Goal: Transaction & Acquisition: Purchase product/service

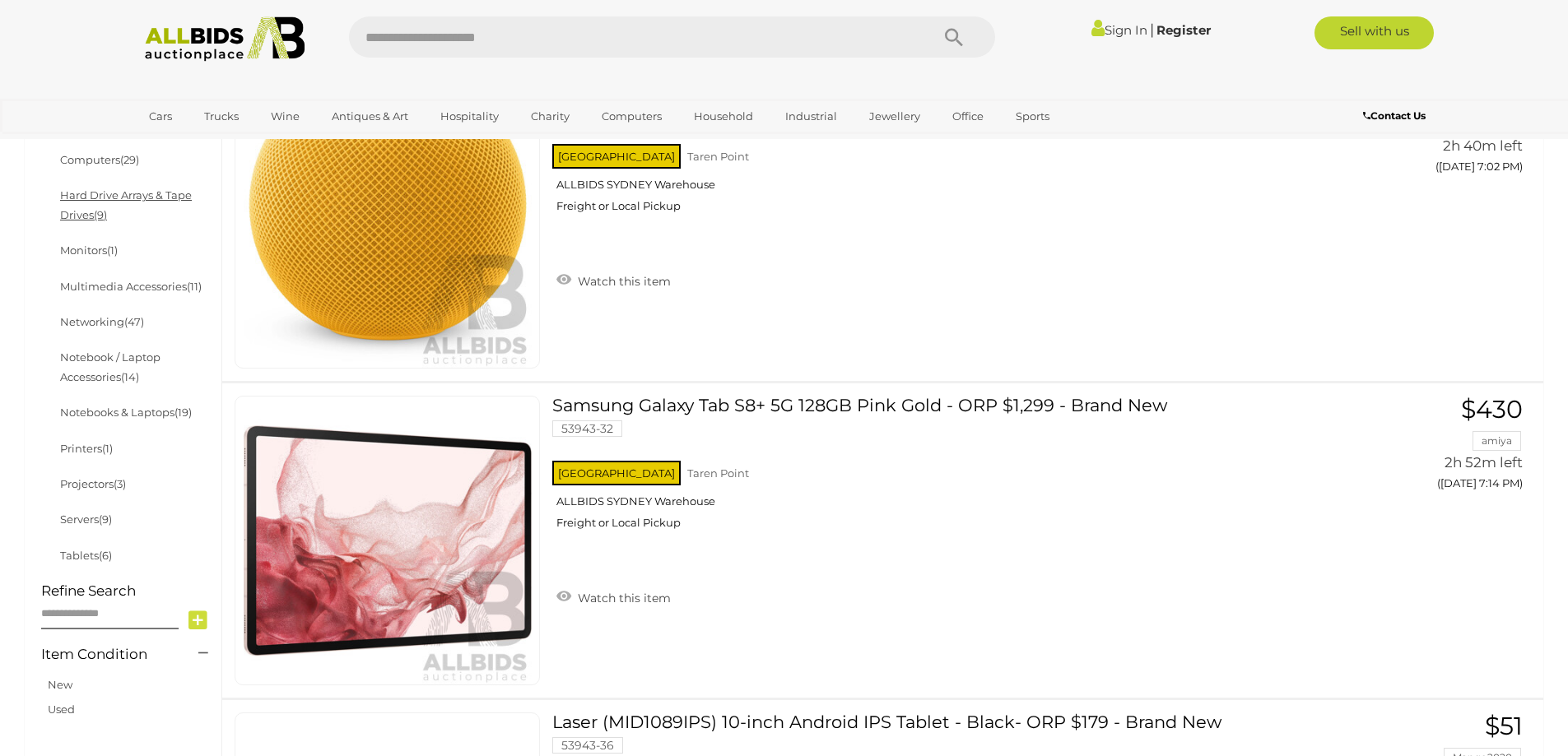
scroll to position [658, 0]
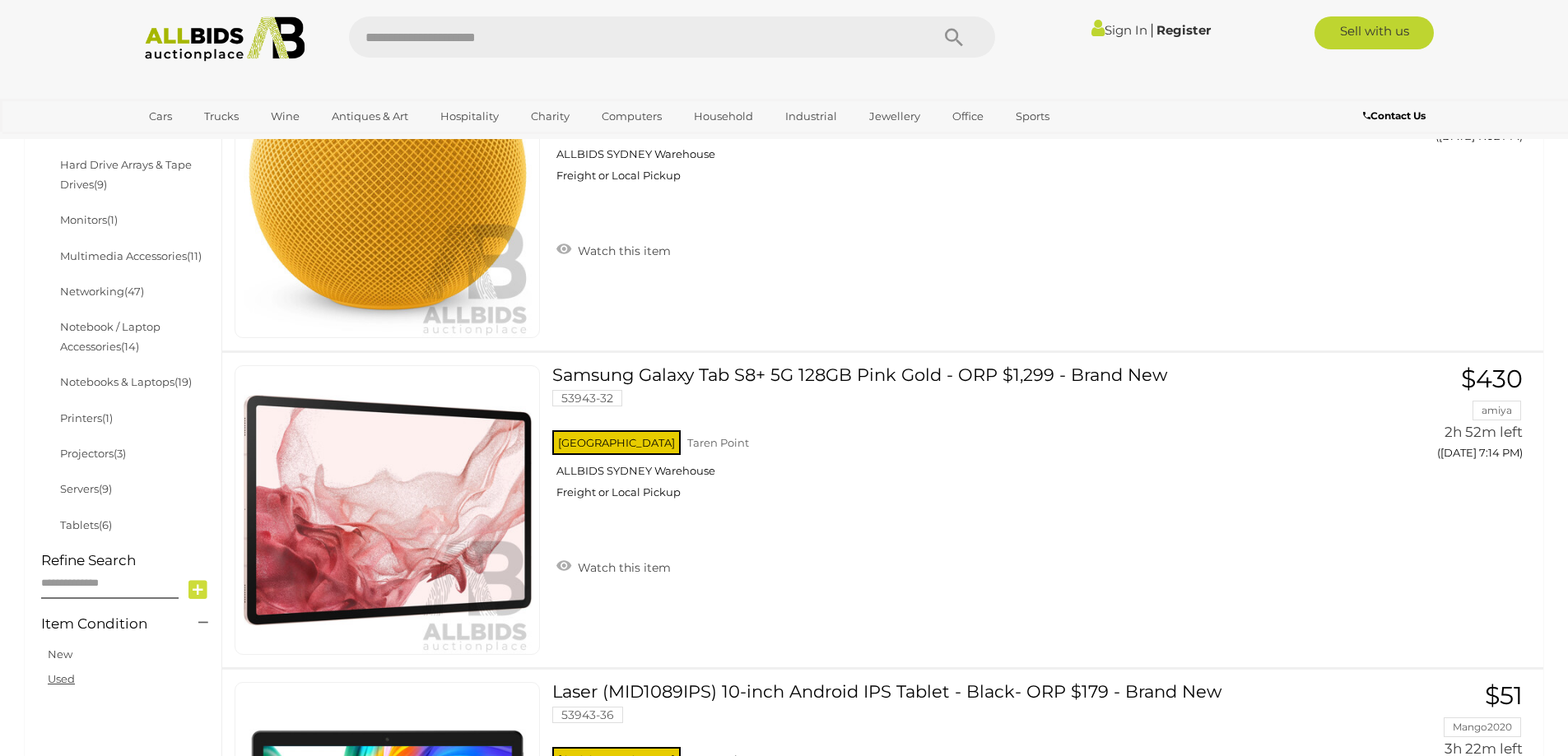
click at [71, 679] on link "Used" at bounding box center [61, 679] width 27 height 13
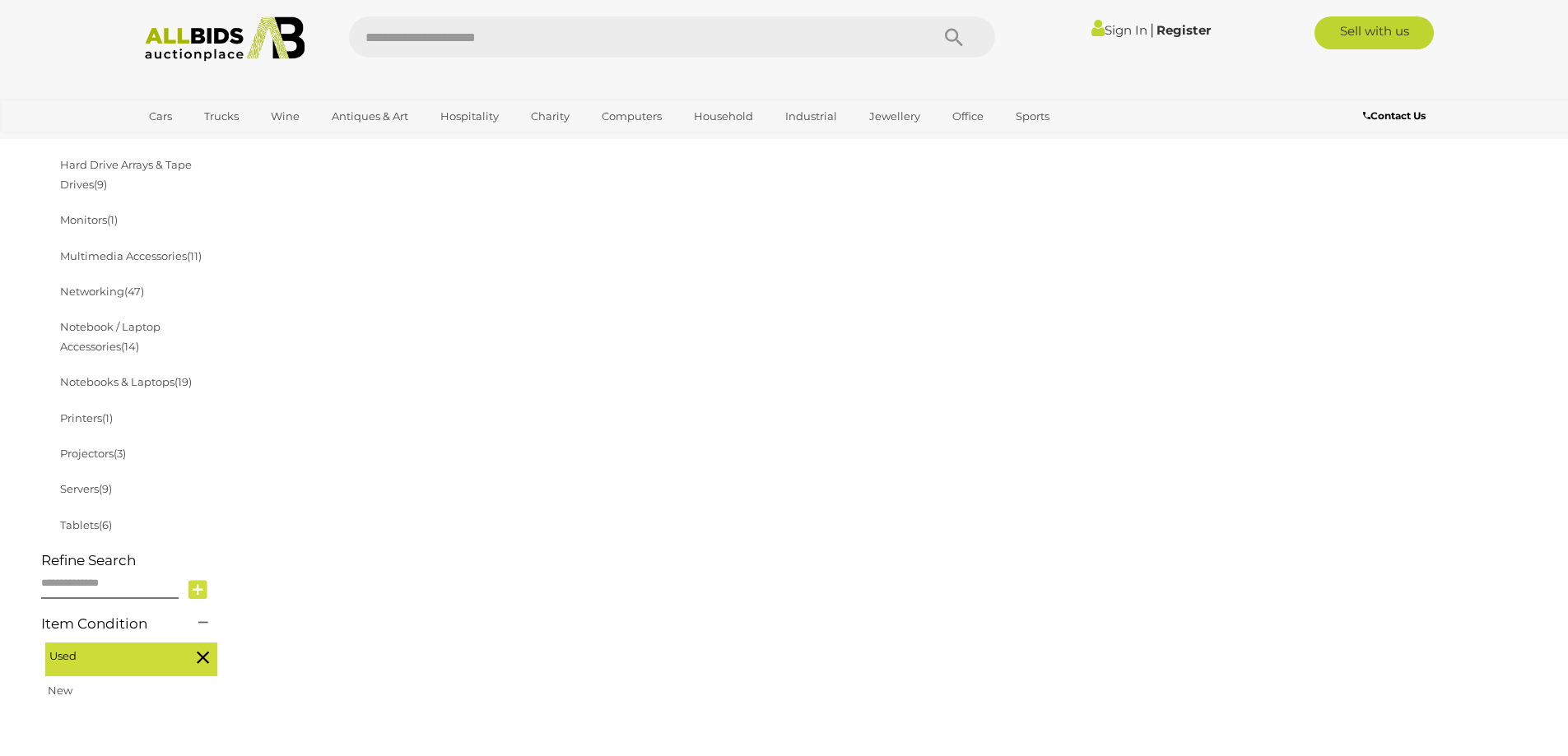
scroll to position [211, 0]
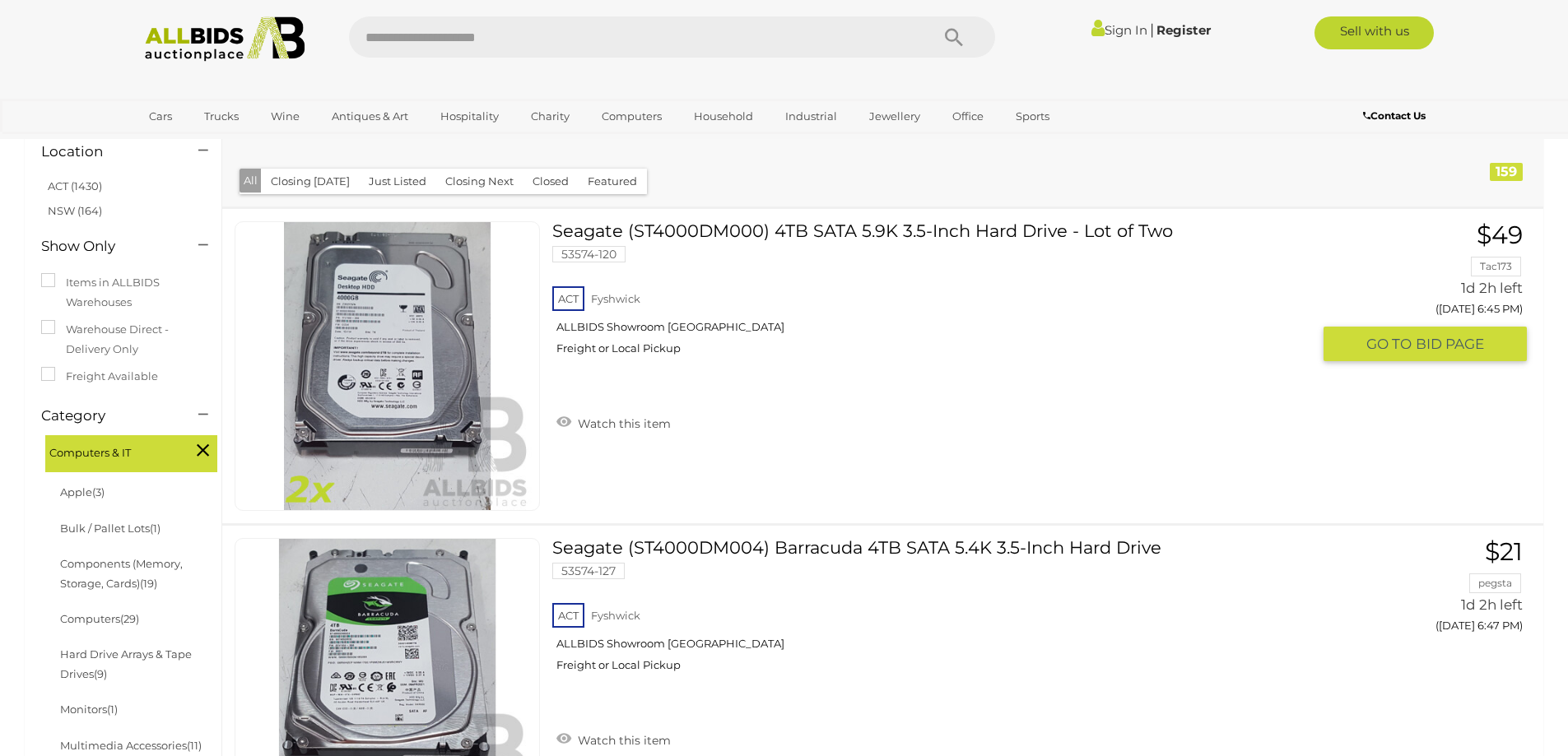
scroll to position [412, 0]
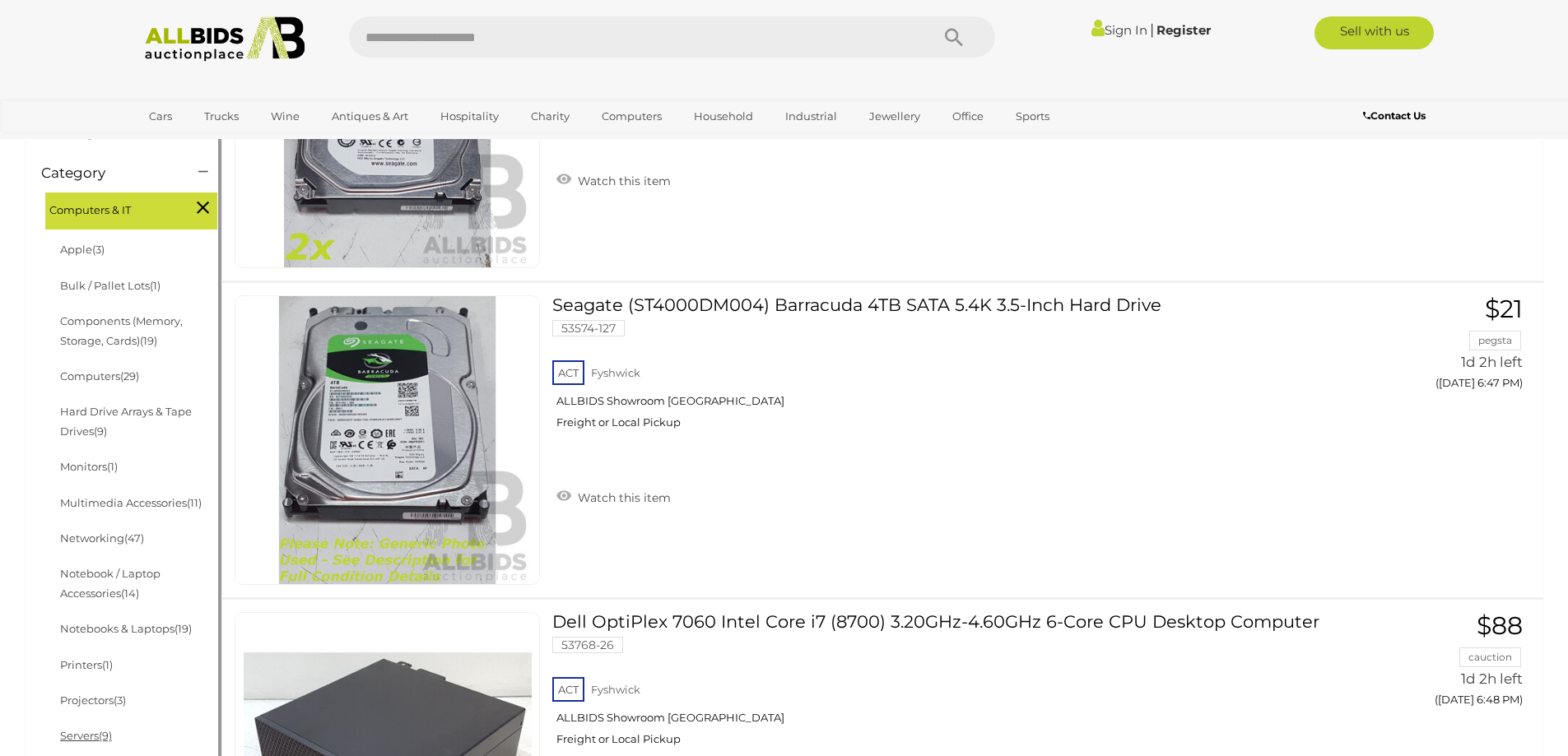
click at [98, 733] on link "Servers (9)" at bounding box center [86, 736] width 52 height 13
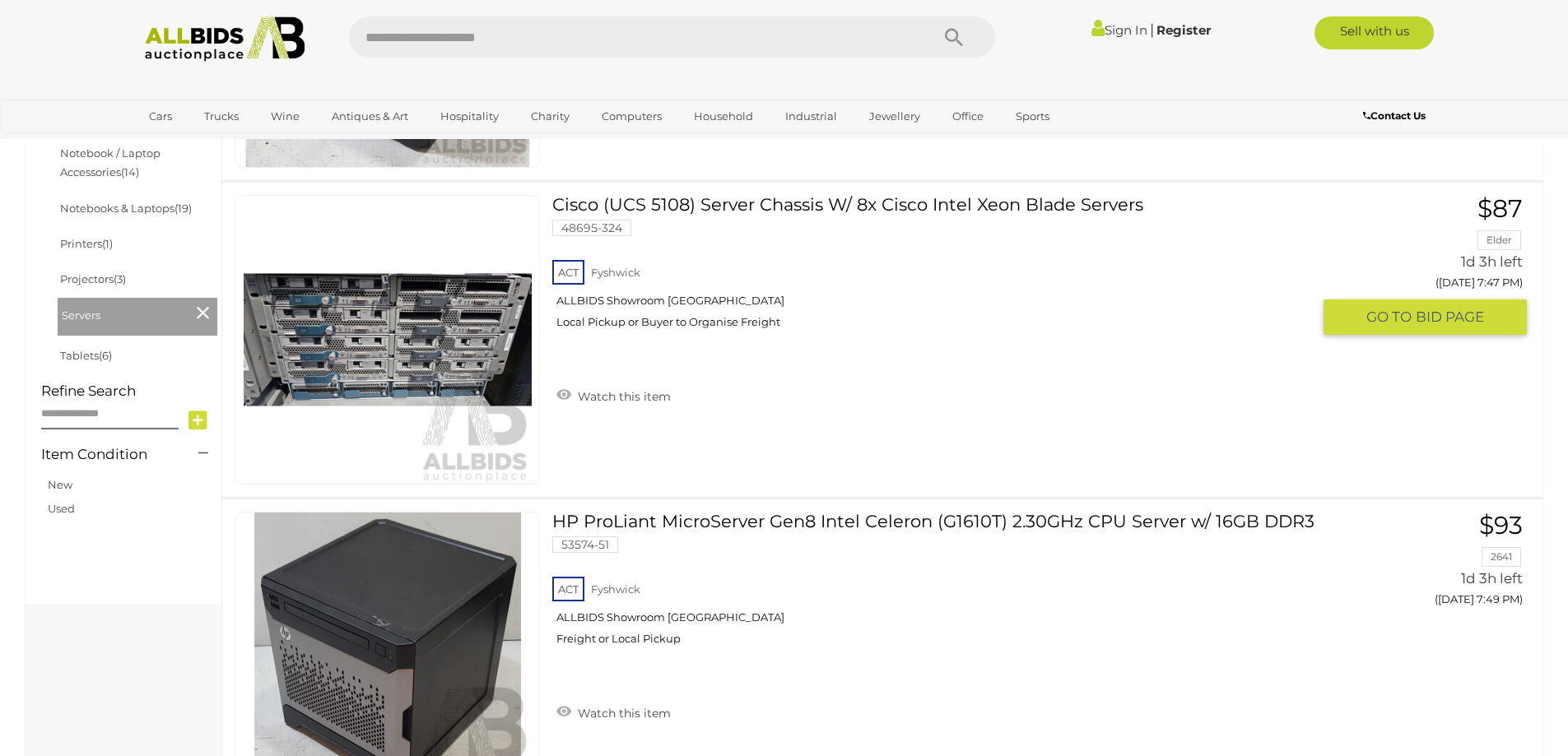
scroll to position [823, 0]
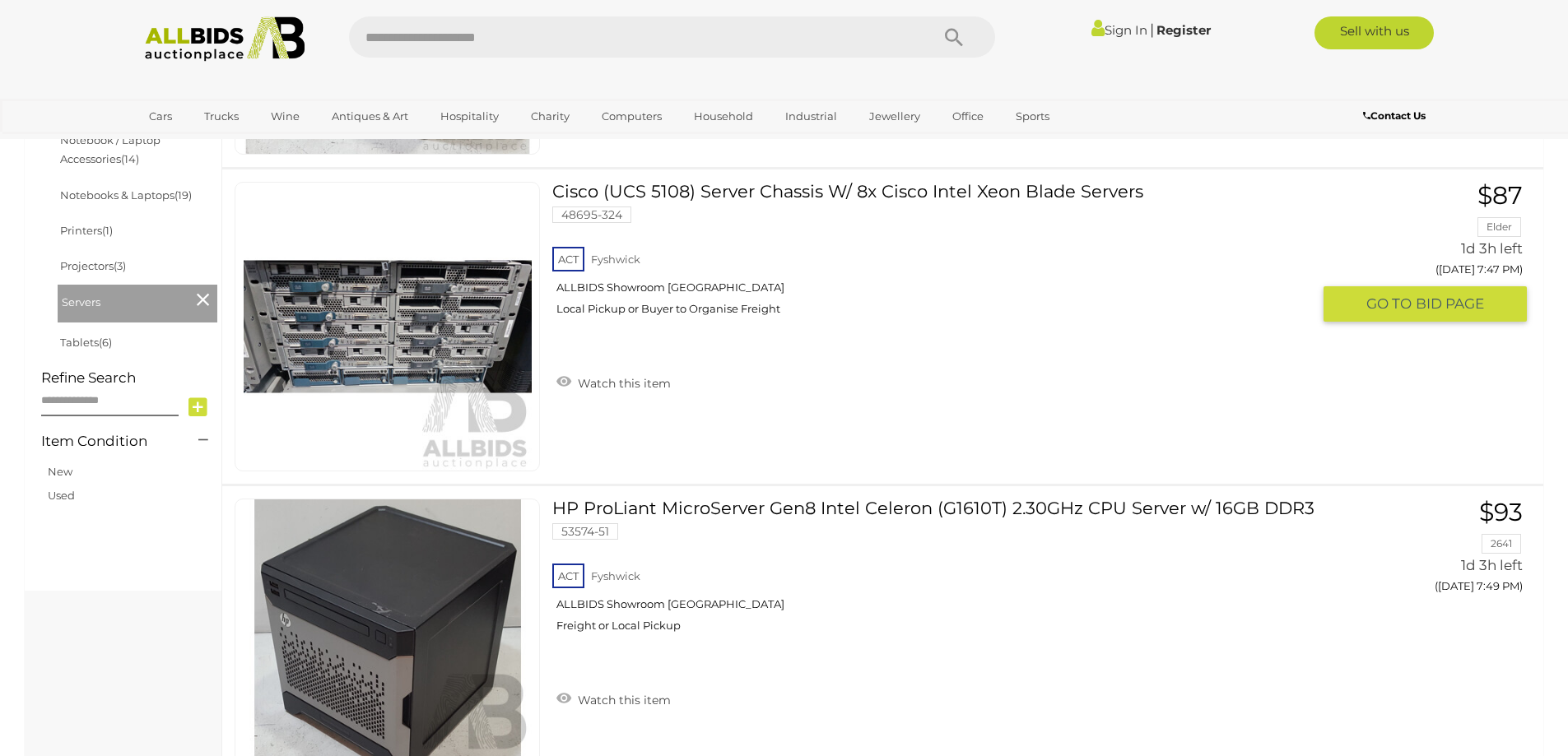
click at [395, 329] on img at bounding box center [388, 327] width 288 height 288
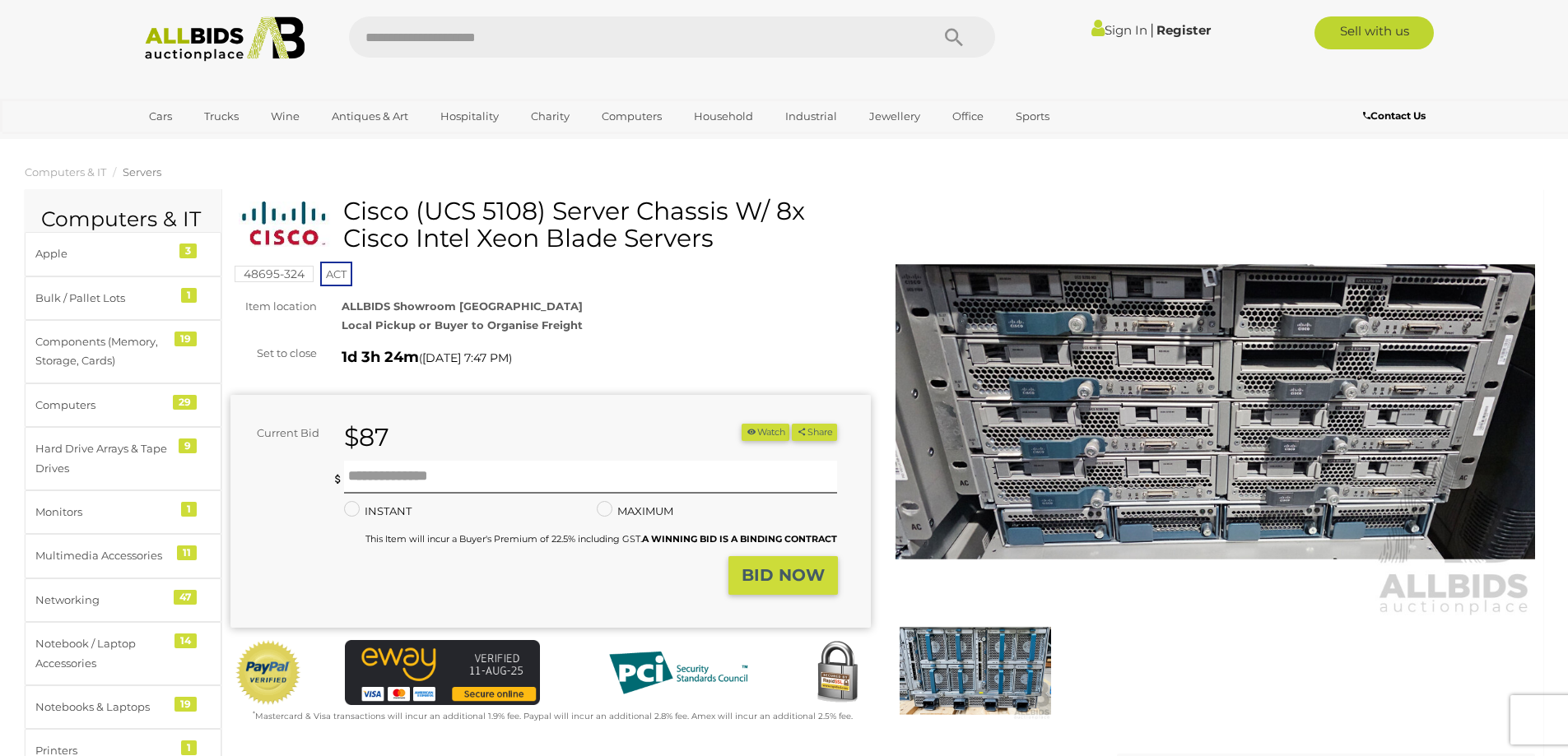
click at [954, 665] on img at bounding box center [975, 671] width 152 height 98
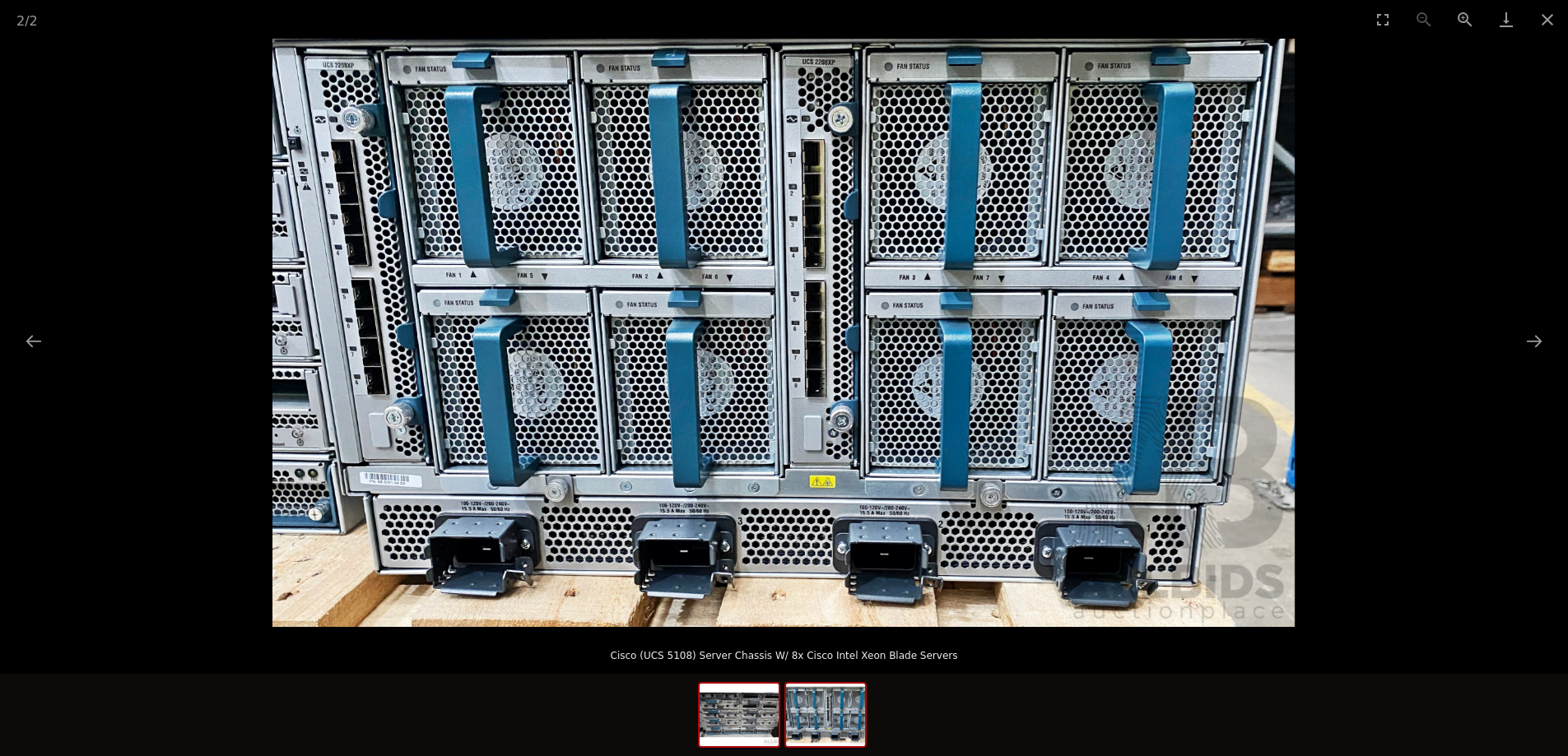
click at [736, 711] on img at bounding box center [739, 715] width 79 height 63
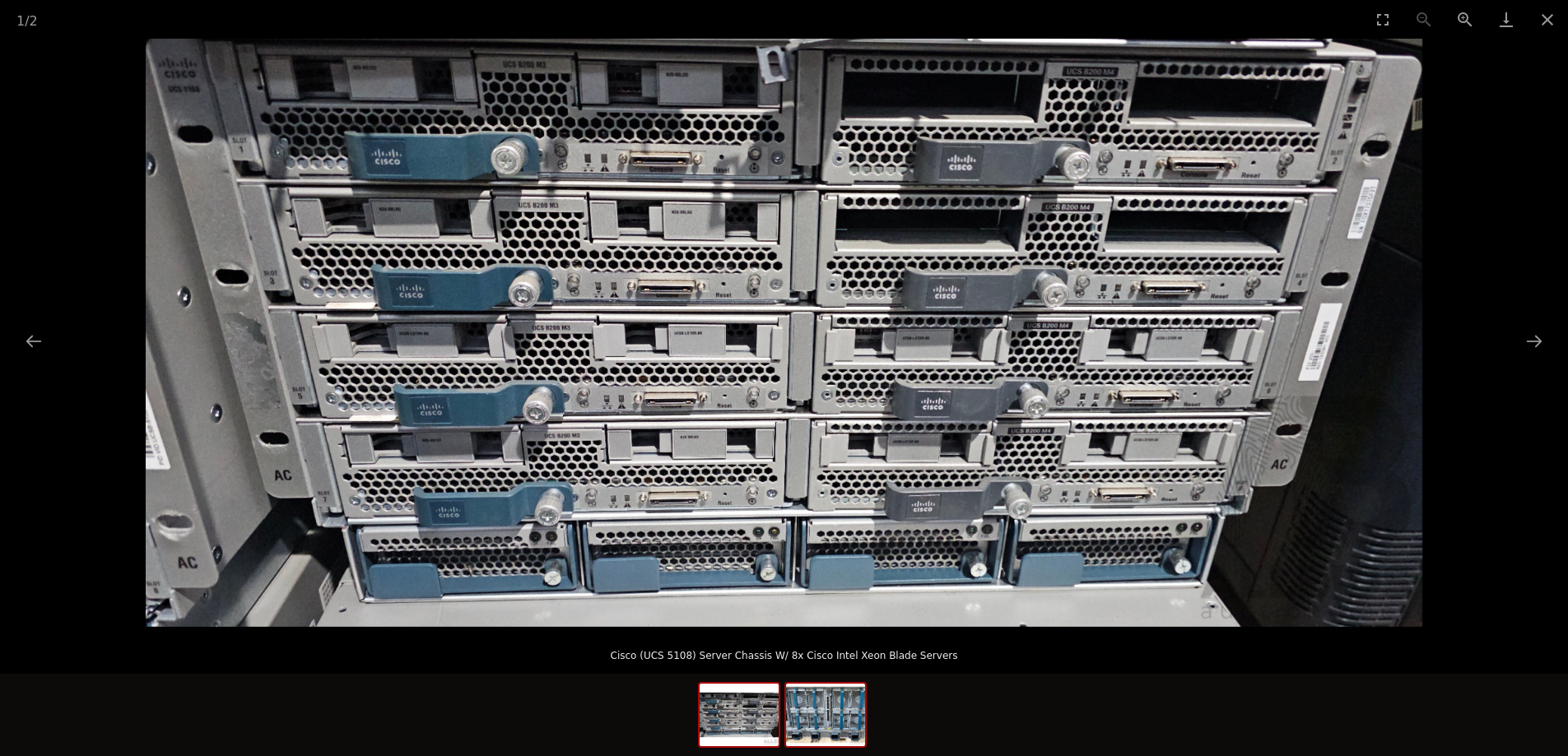
click at [815, 725] on img at bounding box center [825, 715] width 79 height 63
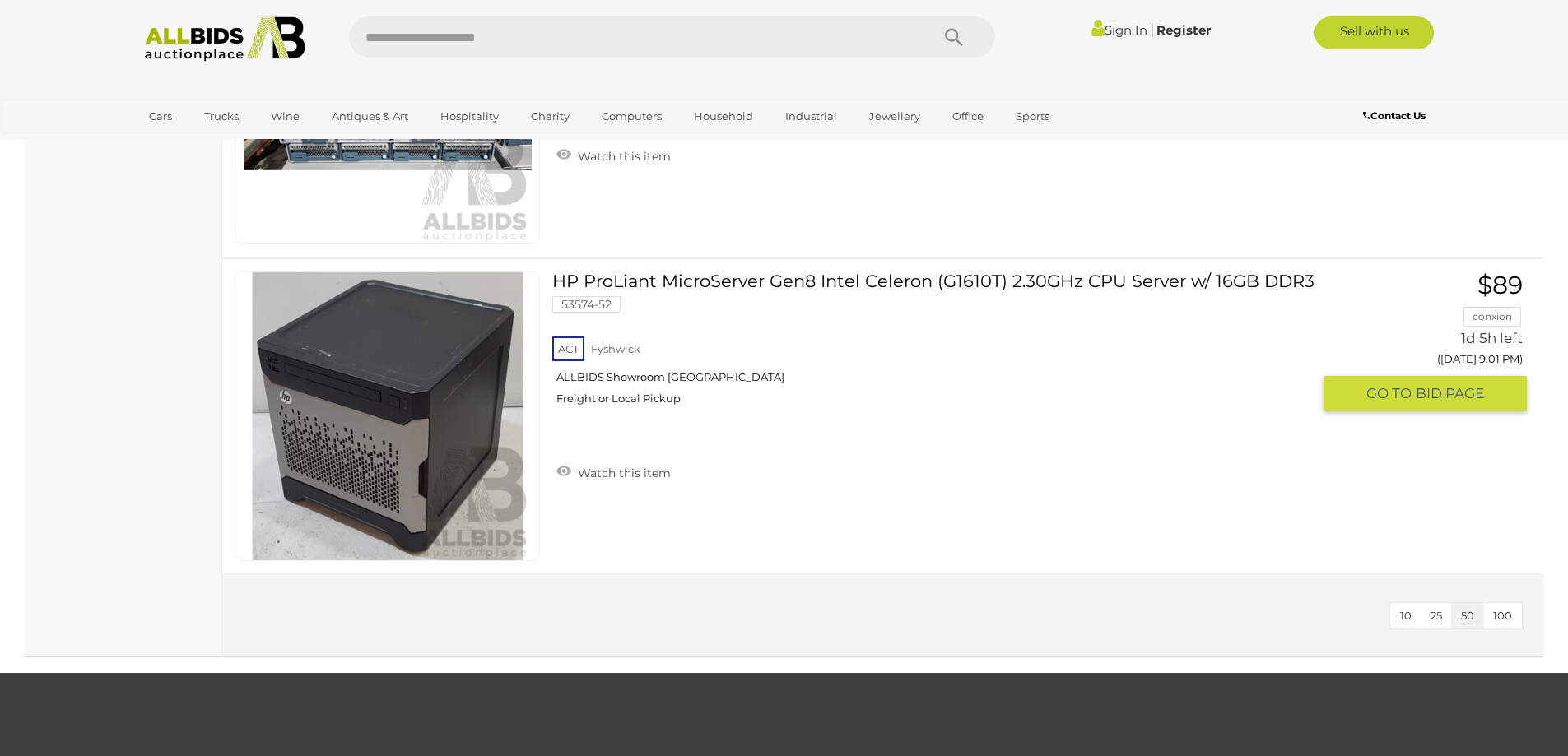
scroll to position [2223, 0]
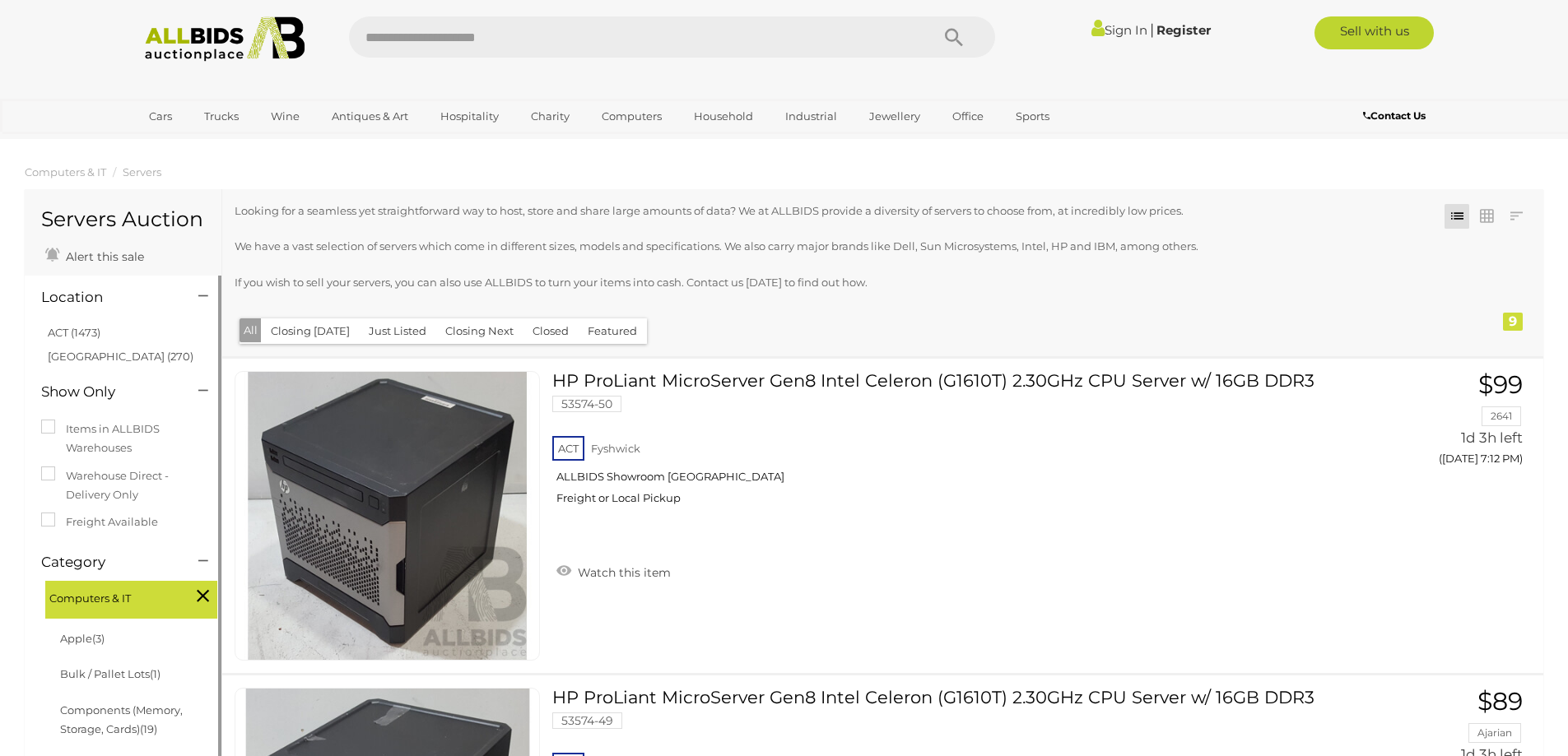
click at [121, 719] on li "Components (Memory, Storage, Cards) (19)" at bounding box center [137, 721] width 160 height 55
click at [101, 706] on link "Components (Memory, Storage, Cards) (19)" at bounding box center [121, 720] width 122 height 32
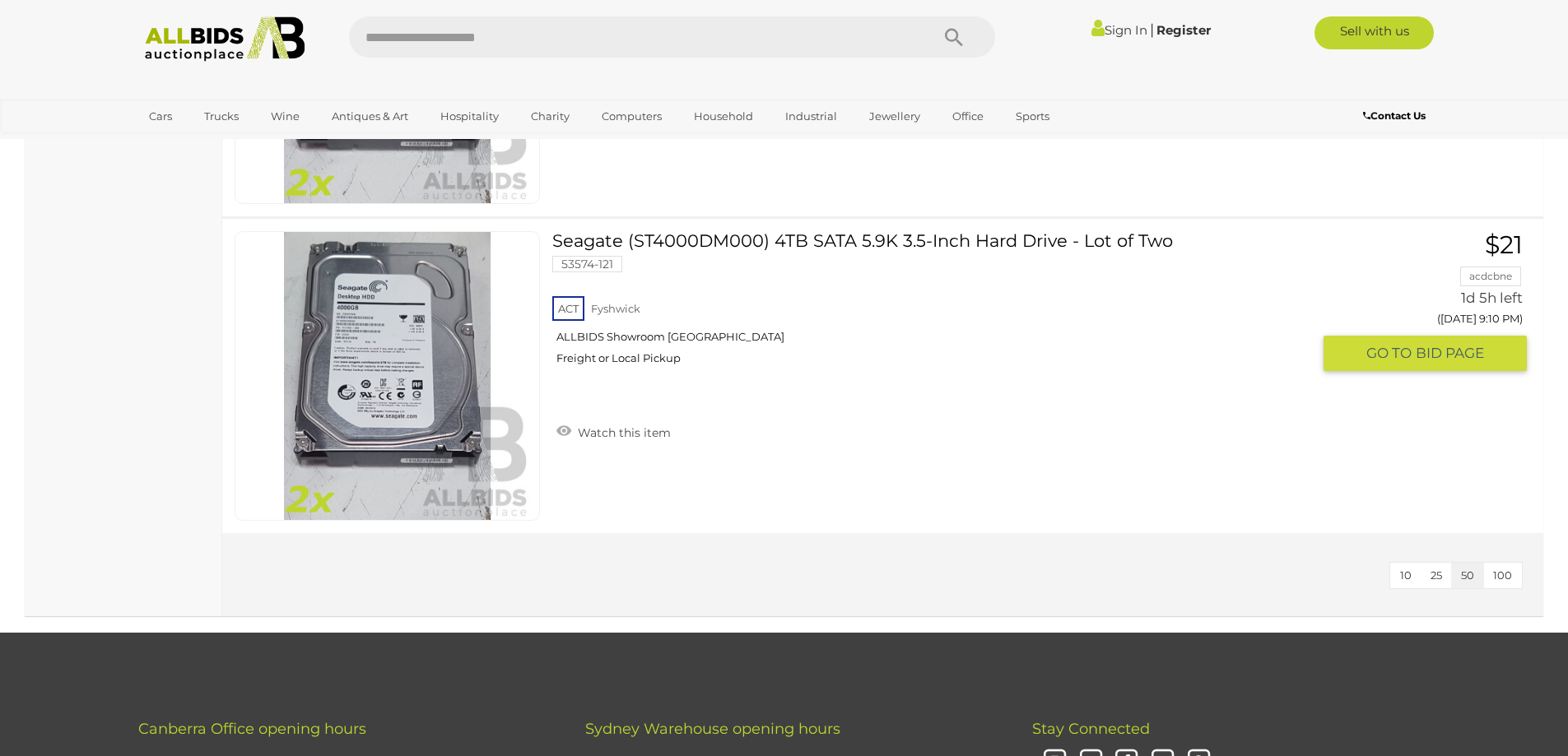
scroll to position [6173, 0]
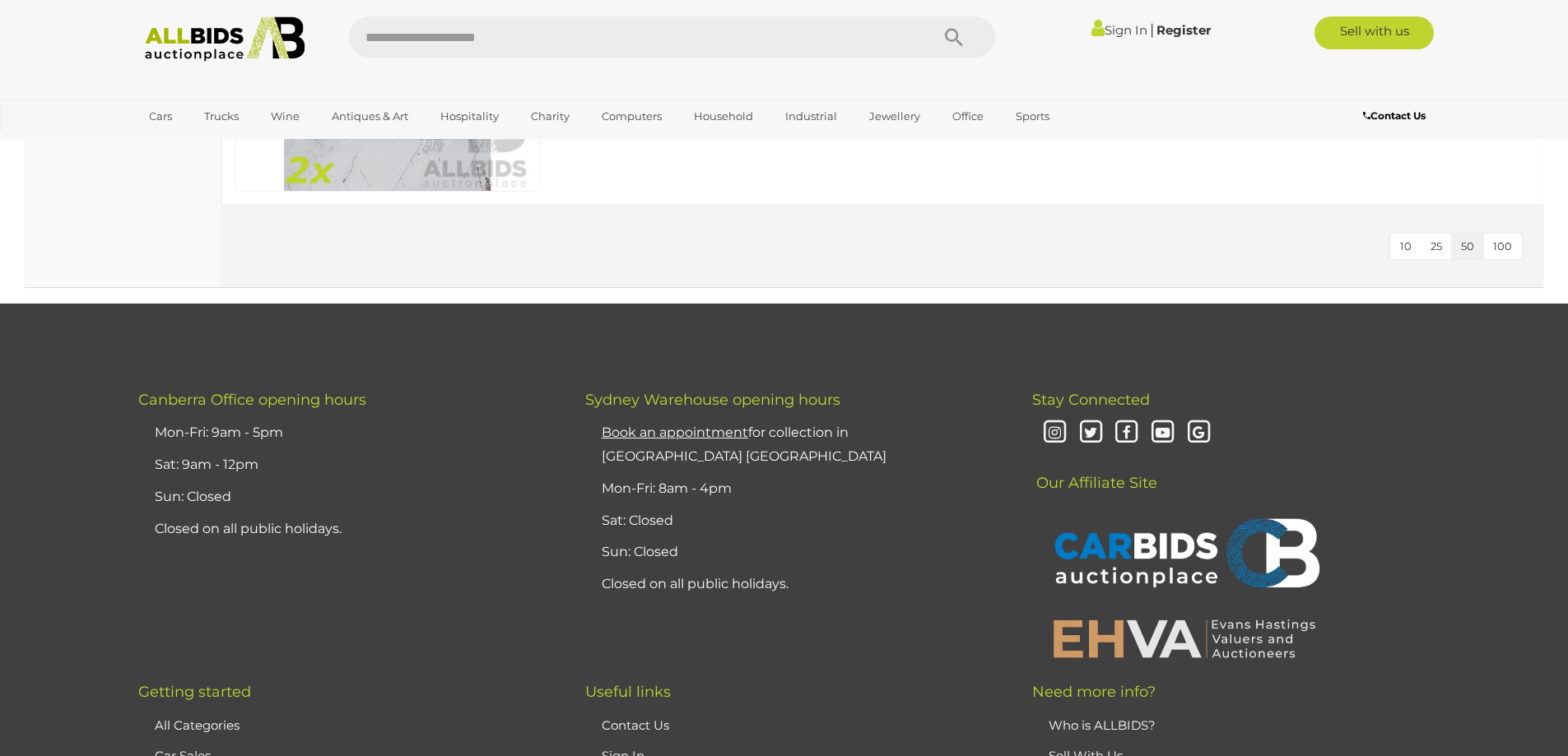
click at [469, 37] on input "text" at bounding box center [631, 37] width 564 height 41
type input "***"
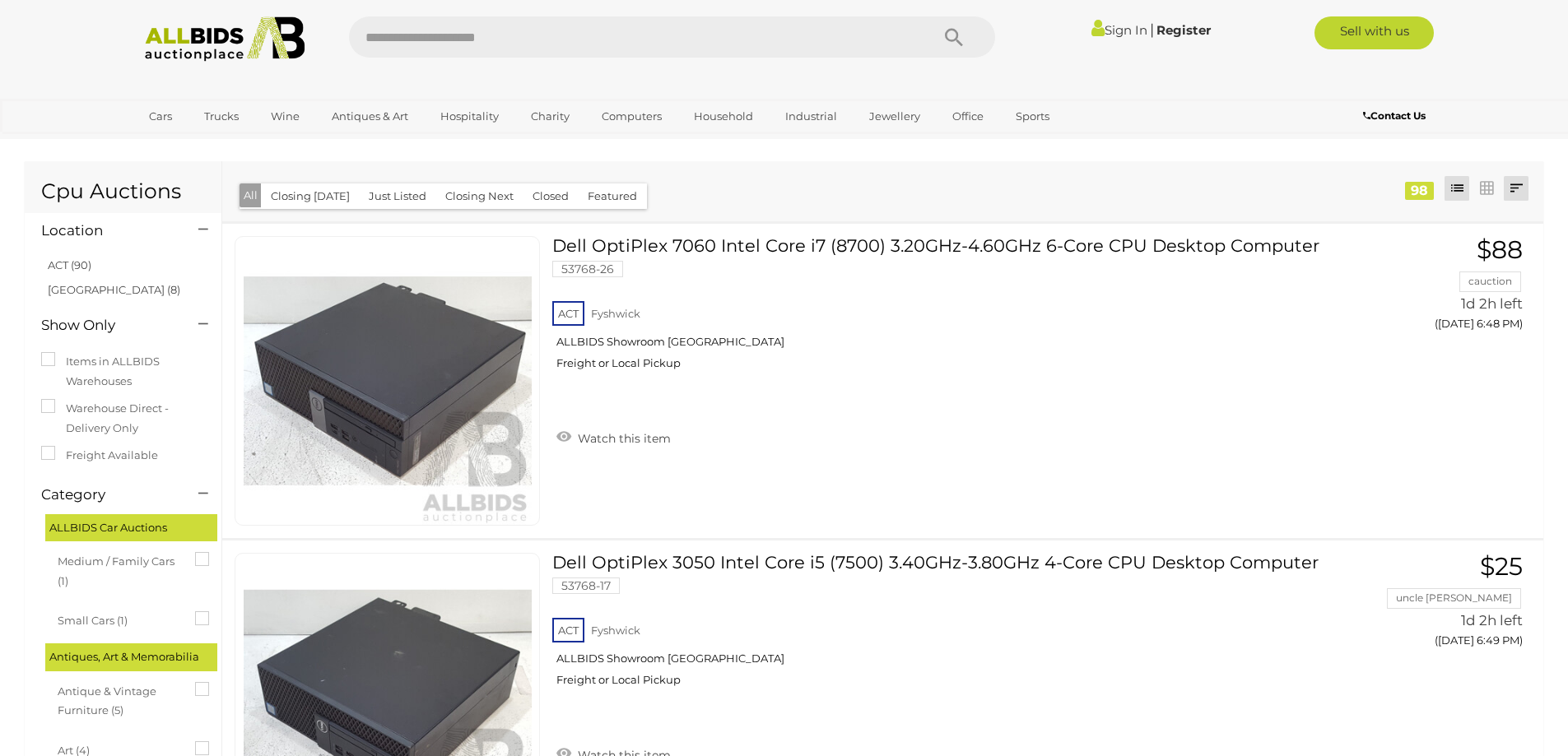
click at [1510, 190] on link at bounding box center [1515, 188] width 24 height 24
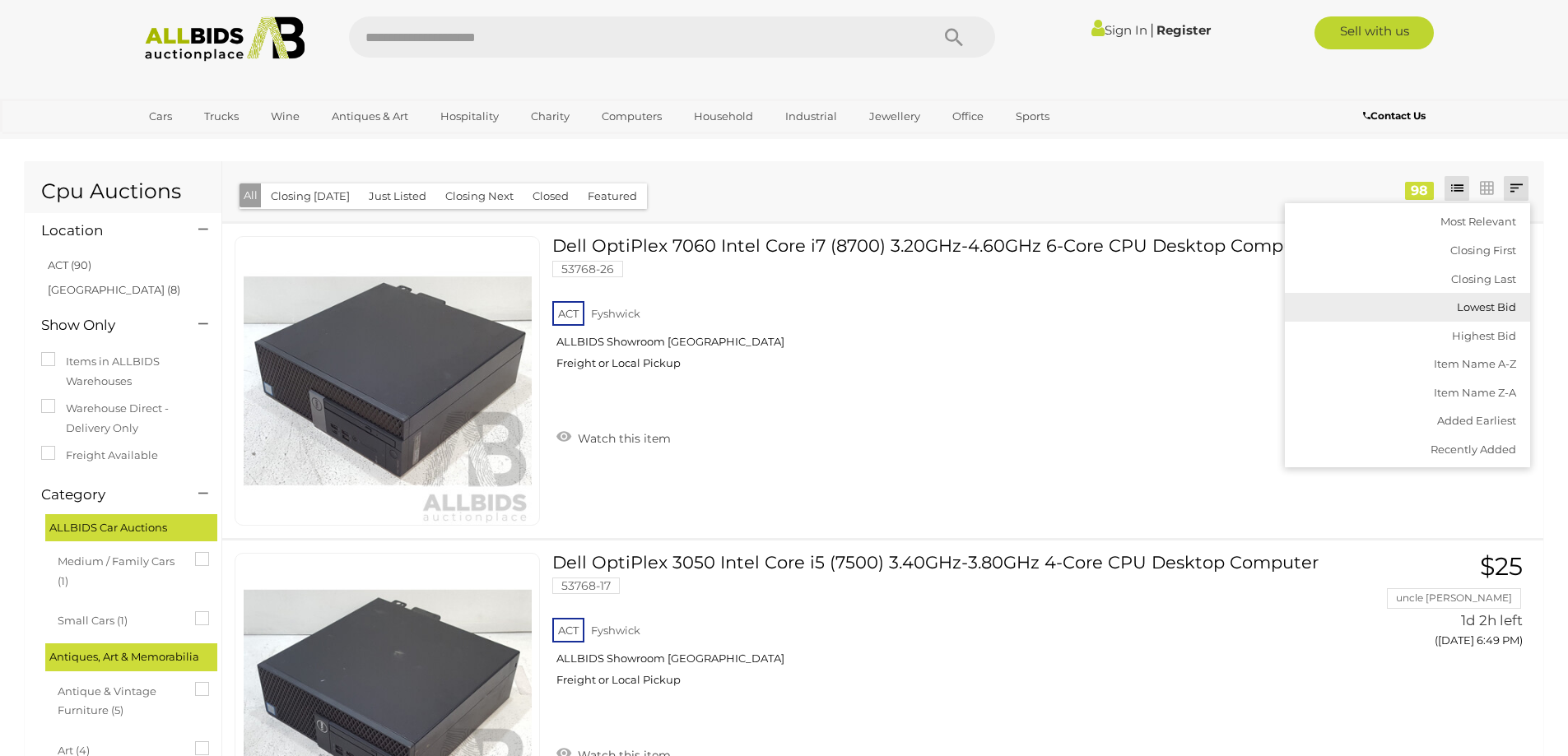
click at [1485, 308] on link "Lowest Bid" at bounding box center [1407, 307] width 245 height 28
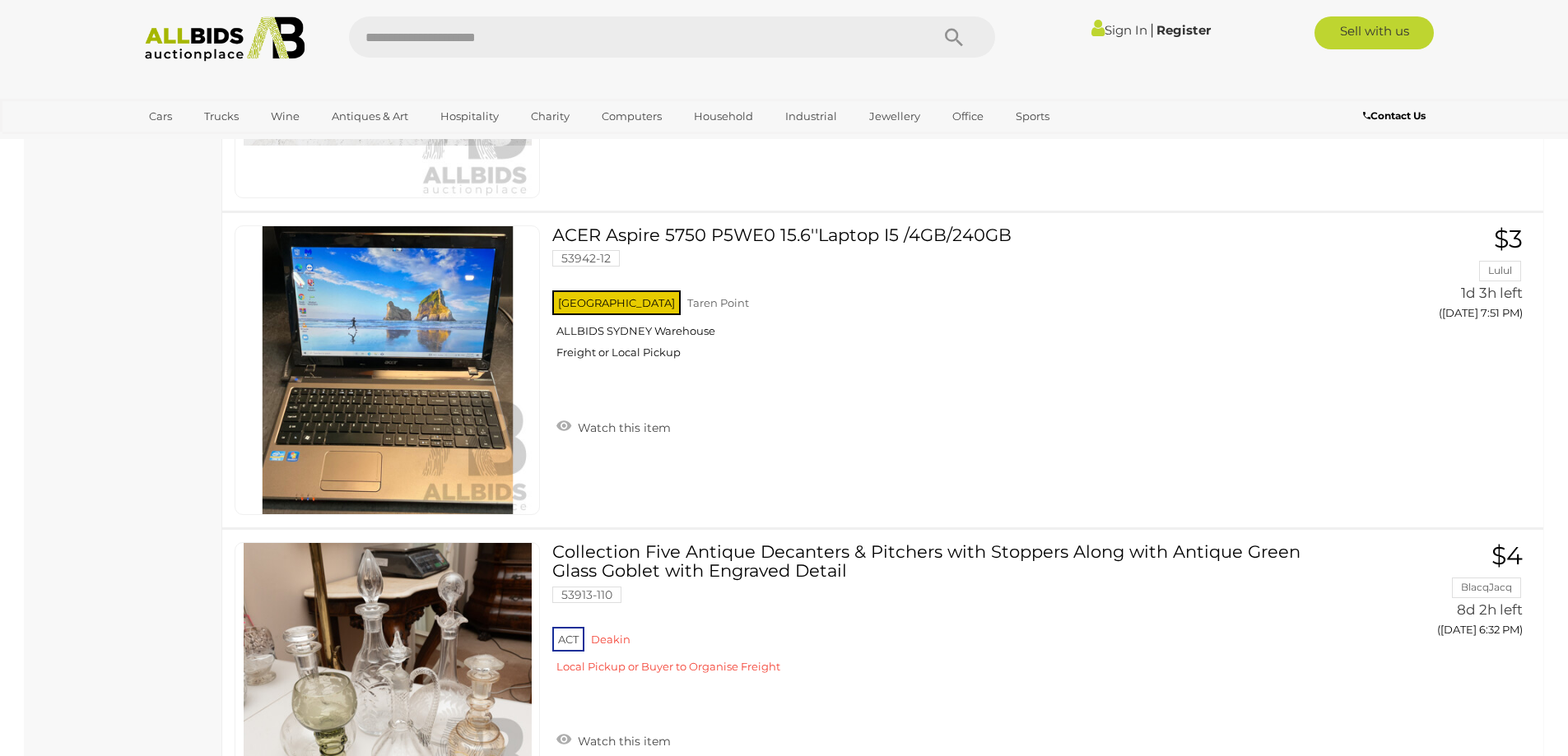
scroll to position [5103, 0]
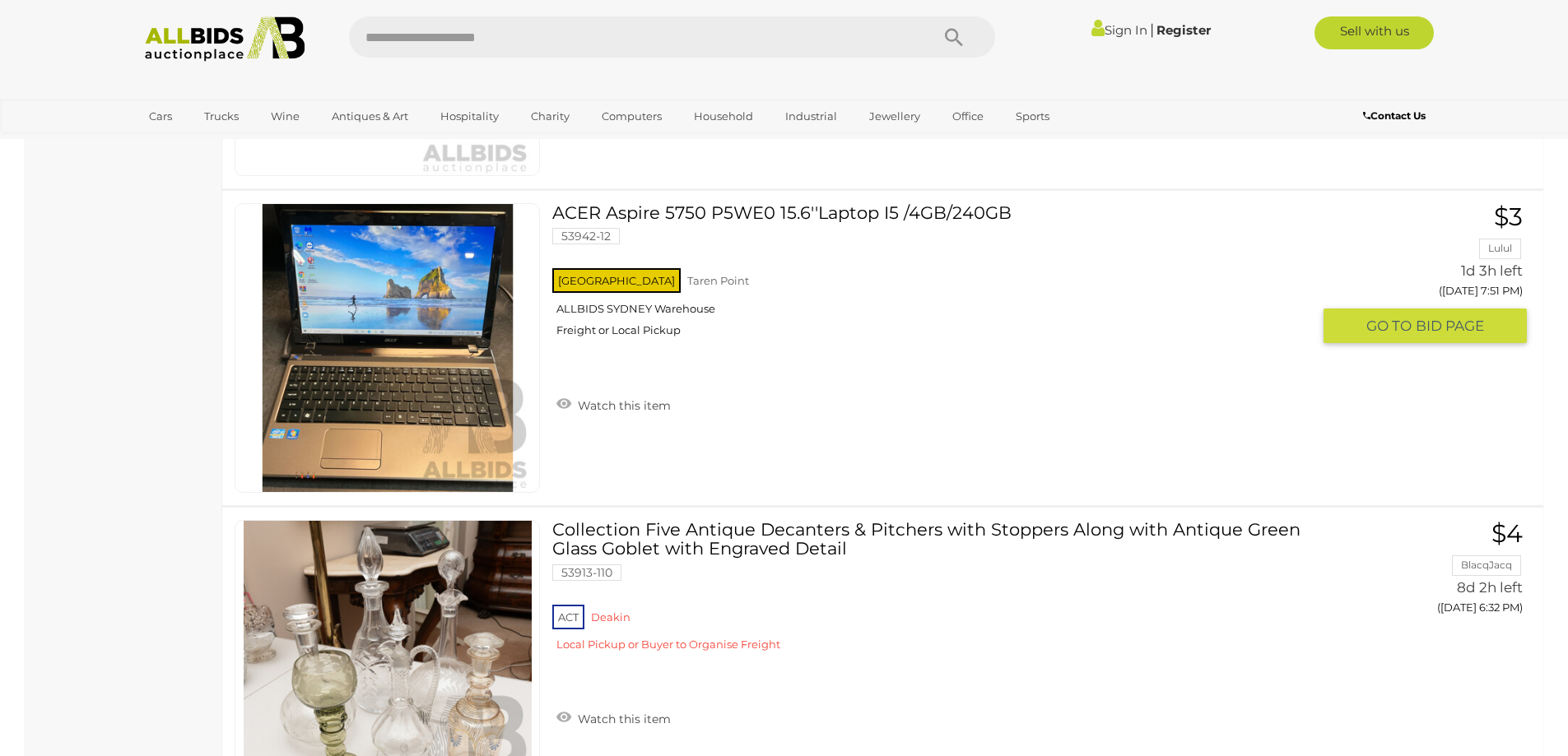
click at [673, 310] on div "NSW Taren Point ALLBIDS SYDNEY Warehouse Freight or Local Pickup" at bounding box center [931, 307] width 758 height 85
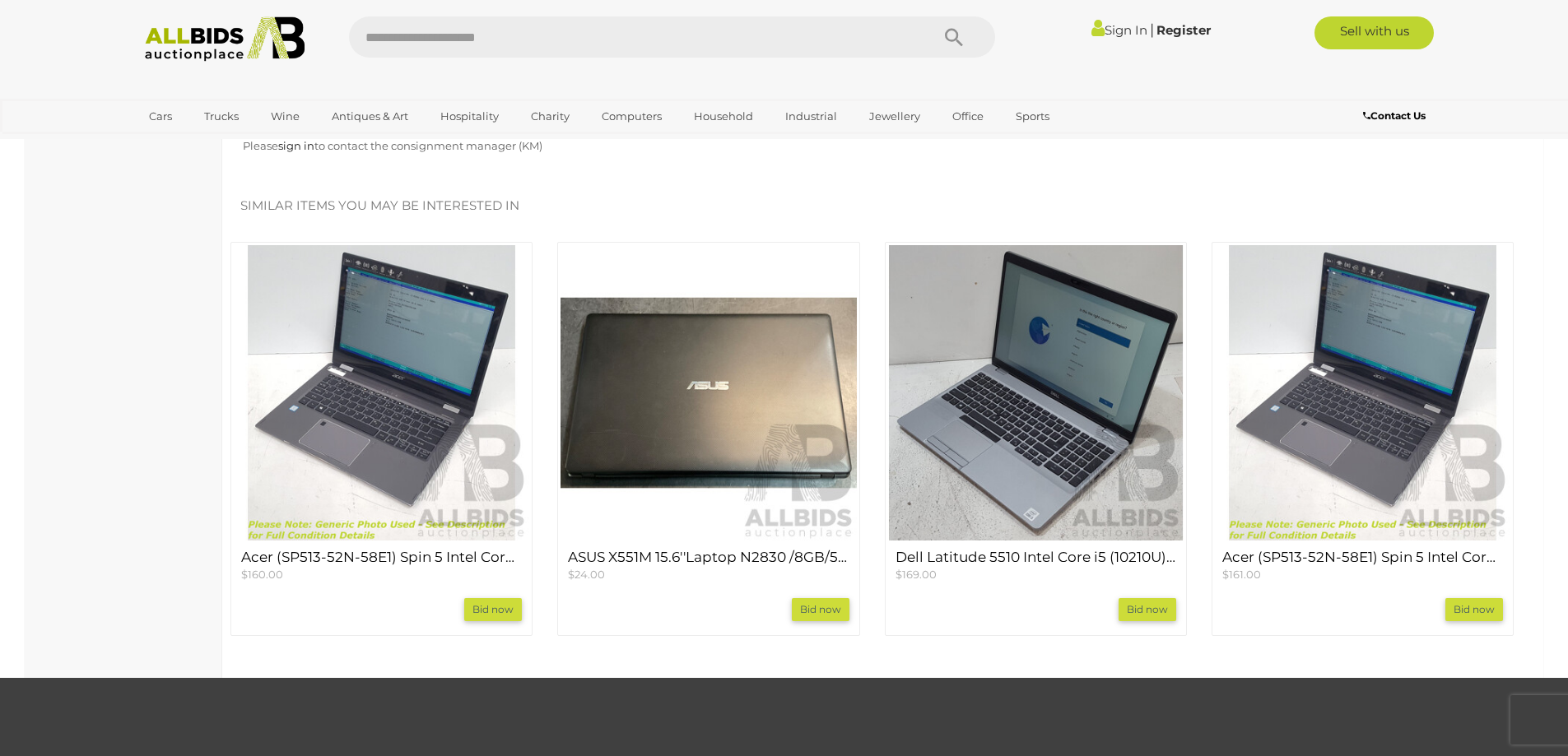
scroll to position [1399, 0]
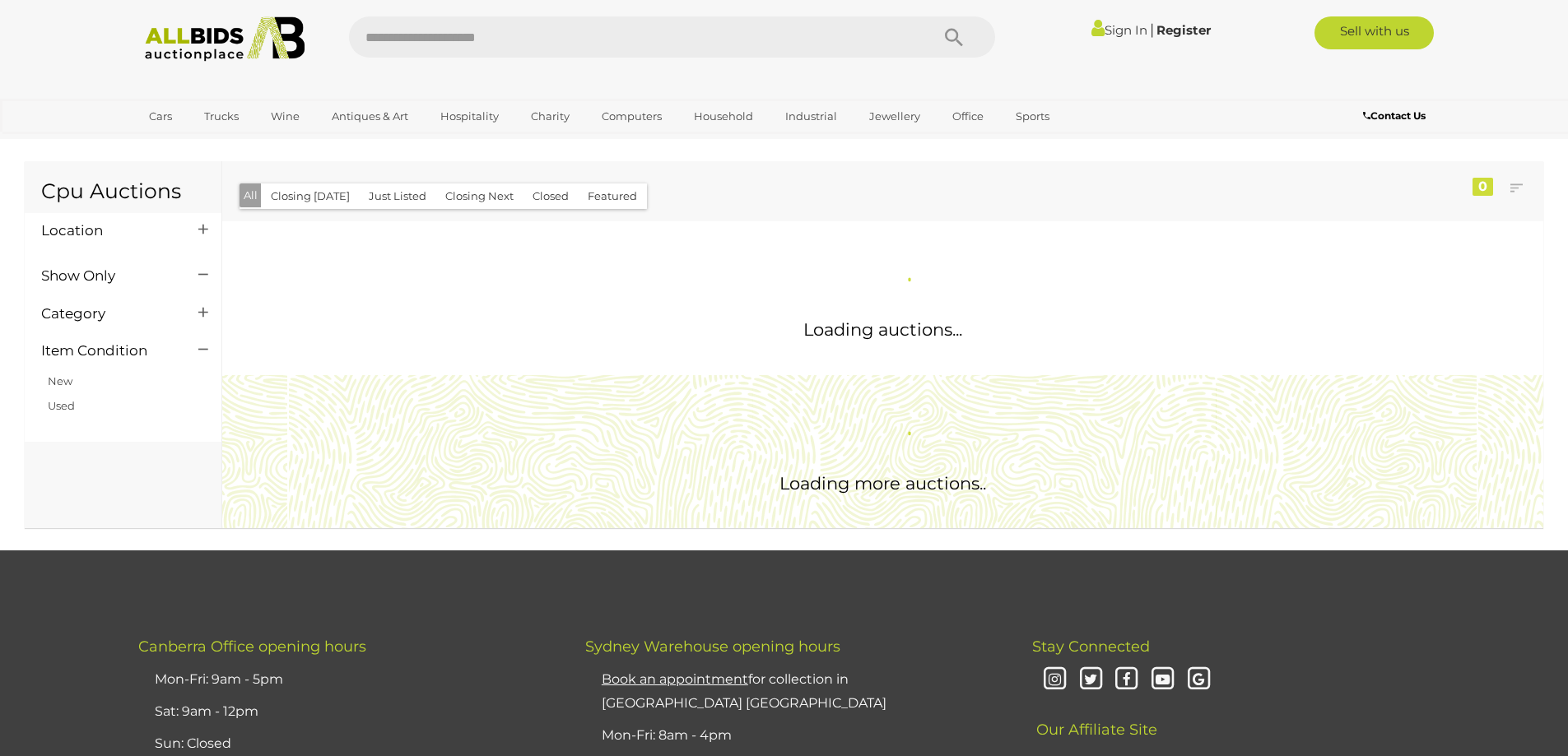
scroll to position [551, 0]
